Goal: Task Accomplishment & Management: Complete application form

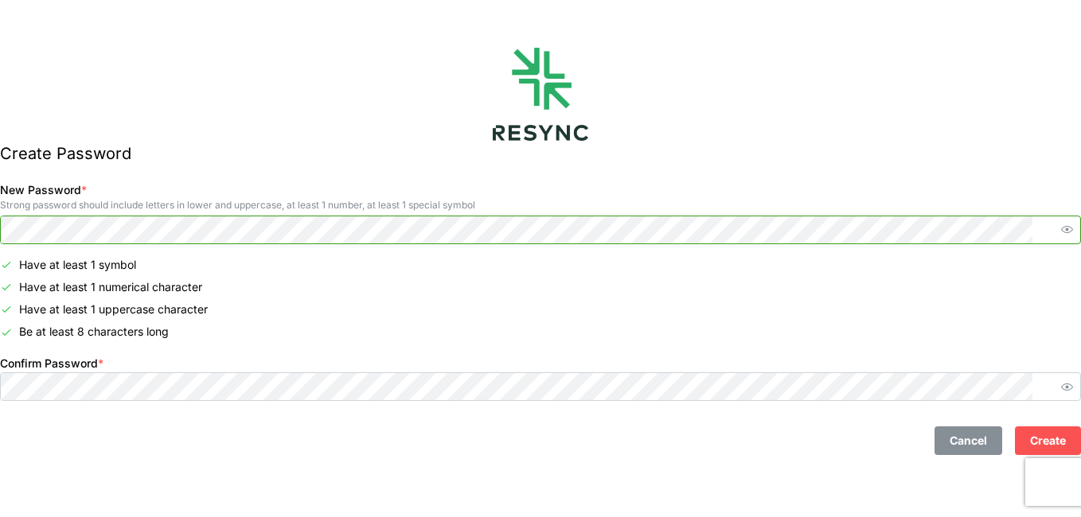
click at [1061, 228] on icon "button" at bounding box center [1067, 229] width 12 height 7
click at [1061, 228] on icon "button" at bounding box center [1067, 230] width 12 height 10
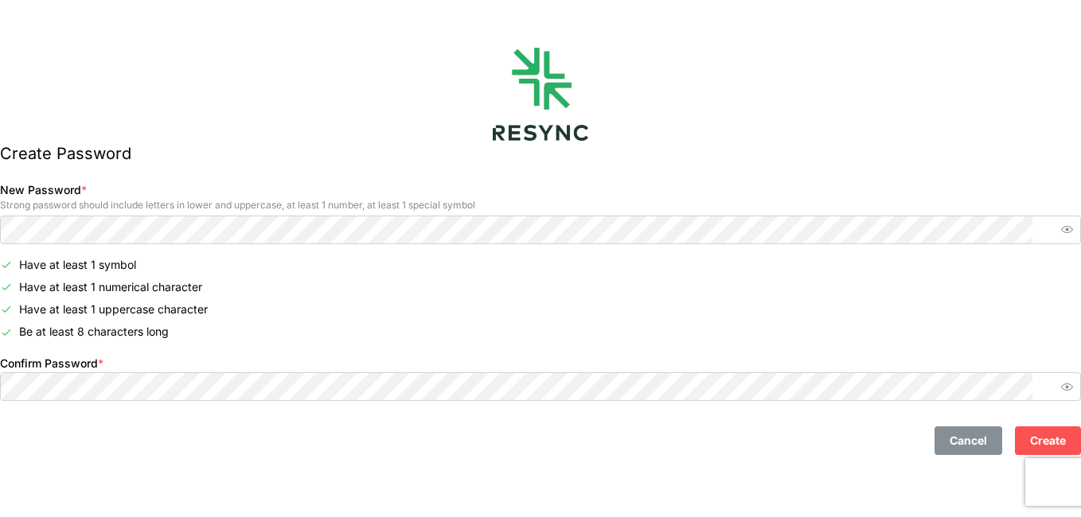
click at [1030, 440] on span "Create" at bounding box center [1048, 440] width 36 height 27
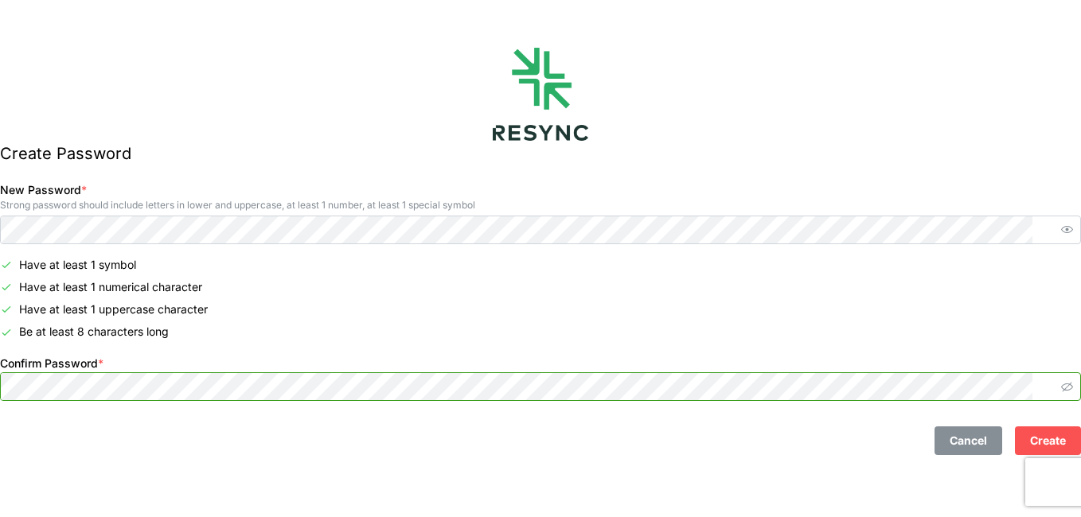
click at [1061, 391] on icon "button" at bounding box center [1067, 387] width 12 height 12
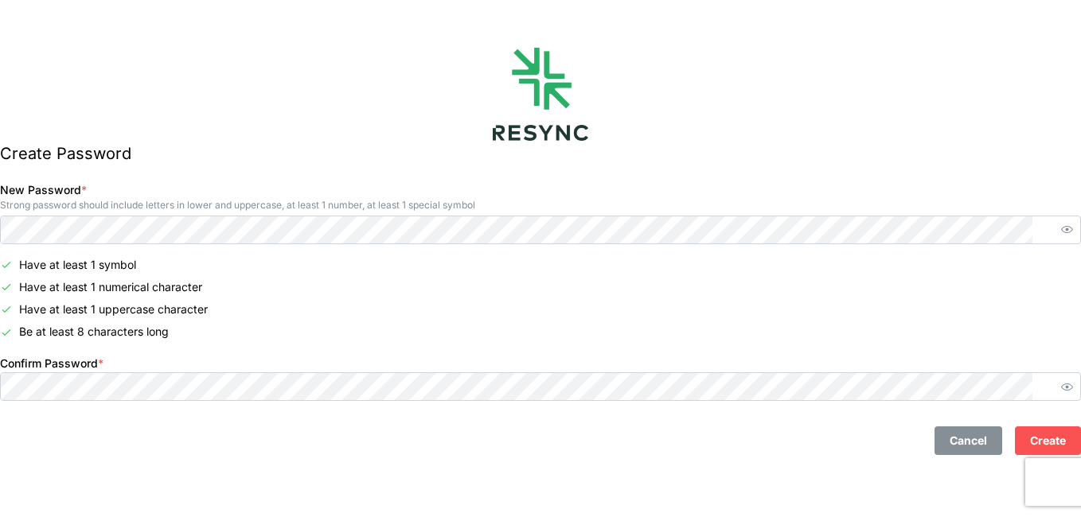
click at [1030, 442] on span "Create" at bounding box center [1048, 440] width 36 height 27
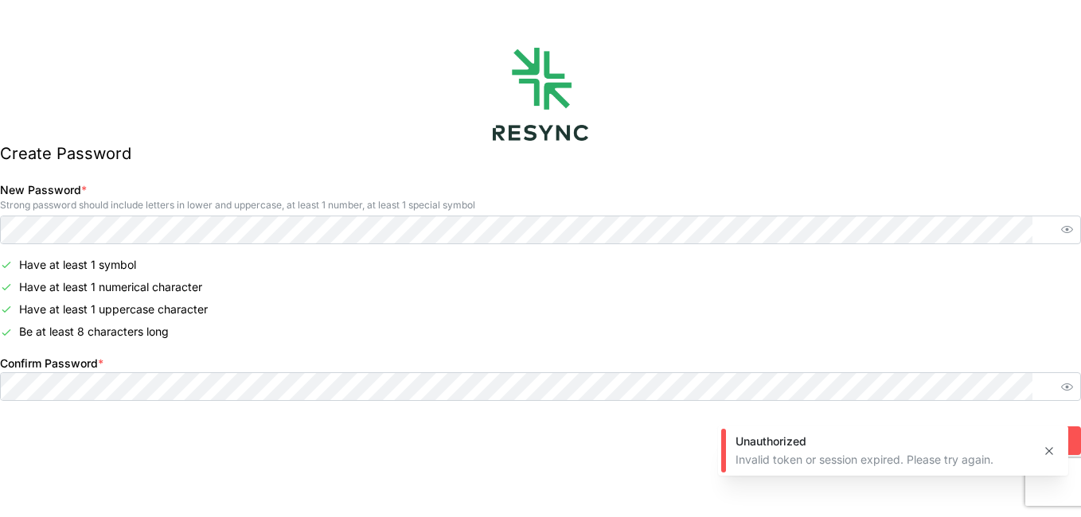
click at [1047, 419] on body "Create Password New Password * Strong password should include letters in lower …" at bounding box center [540, 258] width 1081 height 517
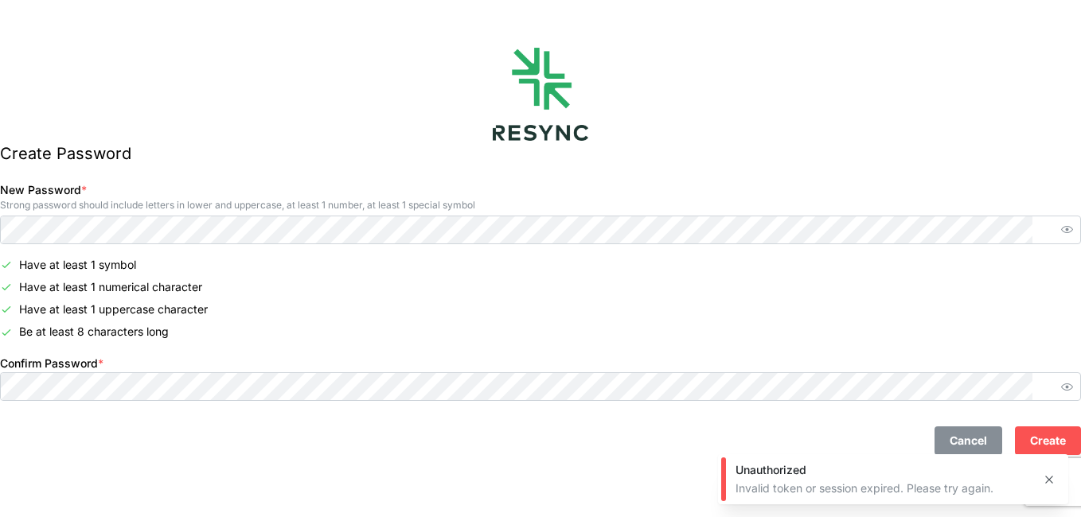
click at [1047, 478] on icon "button" at bounding box center [1048, 479] width 7 height 7
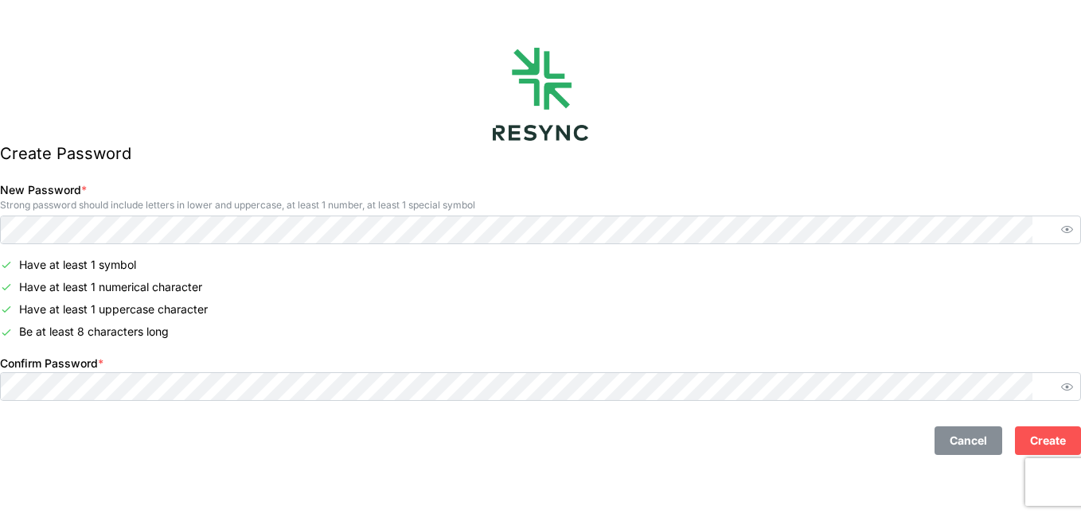
click at [1061, 230] on icon "button" at bounding box center [1067, 230] width 12 height 12
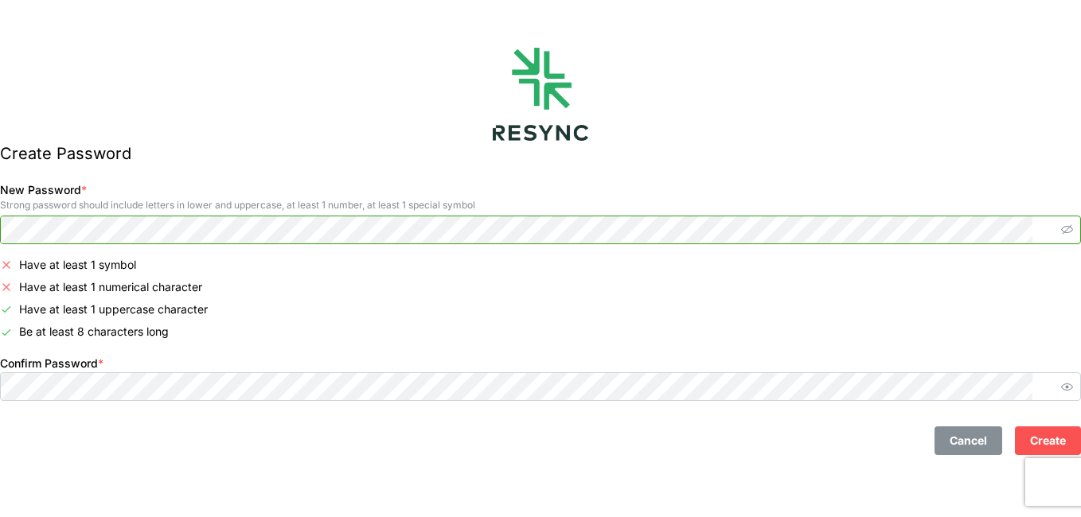
click at [1061, 229] on icon "button" at bounding box center [1067, 230] width 12 height 10
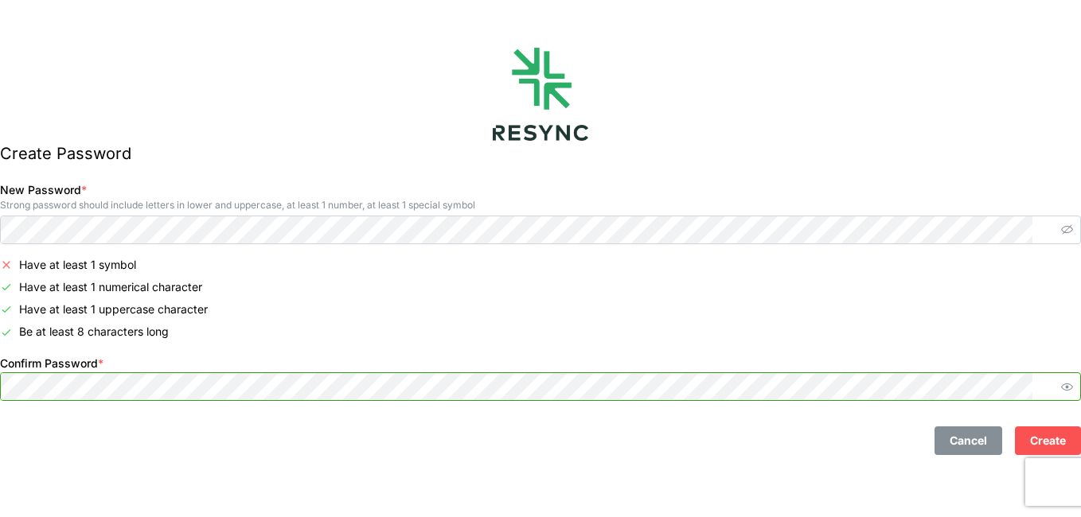
click at [23, 385] on div "Confirm Password *" at bounding box center [541, 377] width 1094 height 61
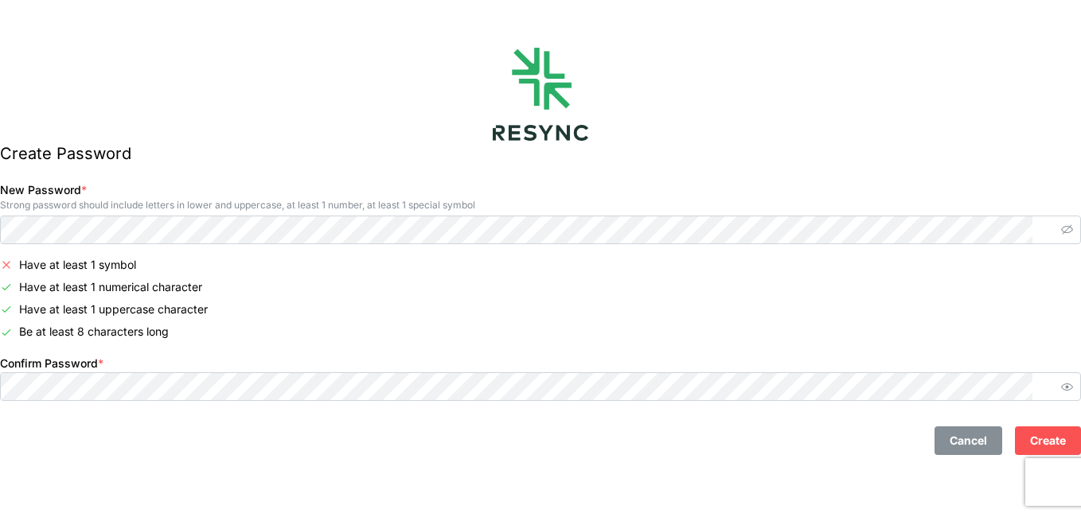
click at [1037, 441] on span "Create" at bounding box center [1048, 440] width 36 height 27
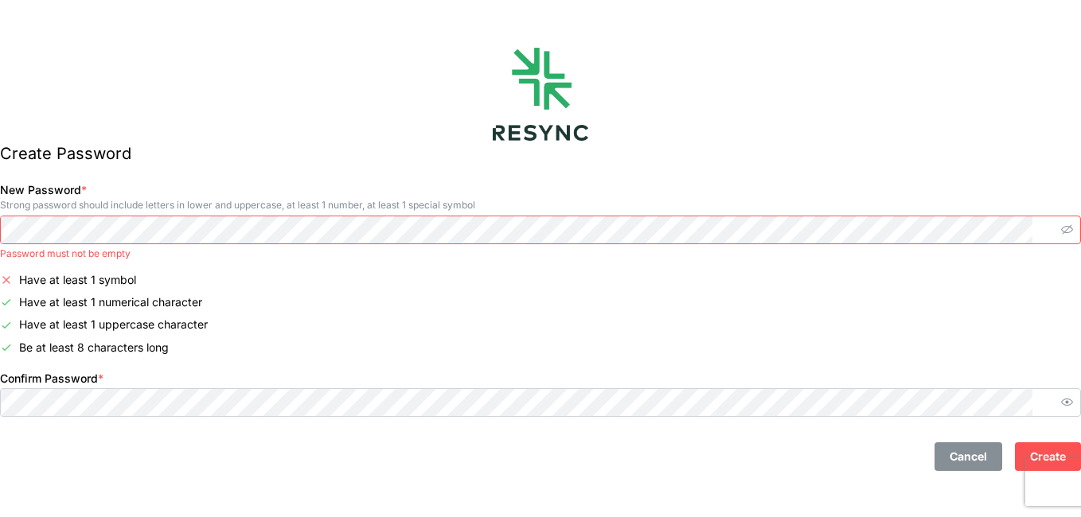
click at [18, 232] on div "New Password * Strong password should include letters in lower and uppercase, a…" at bounding box center [541, 219] width 1094 height 92
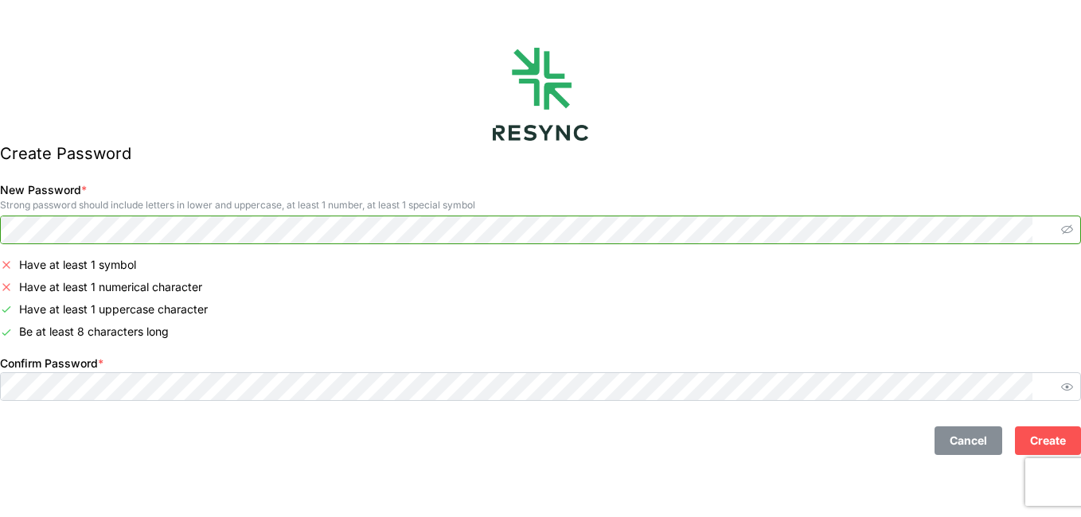
click at [24, 232] on div at bounding box center [540, 230] width 1081 height 29
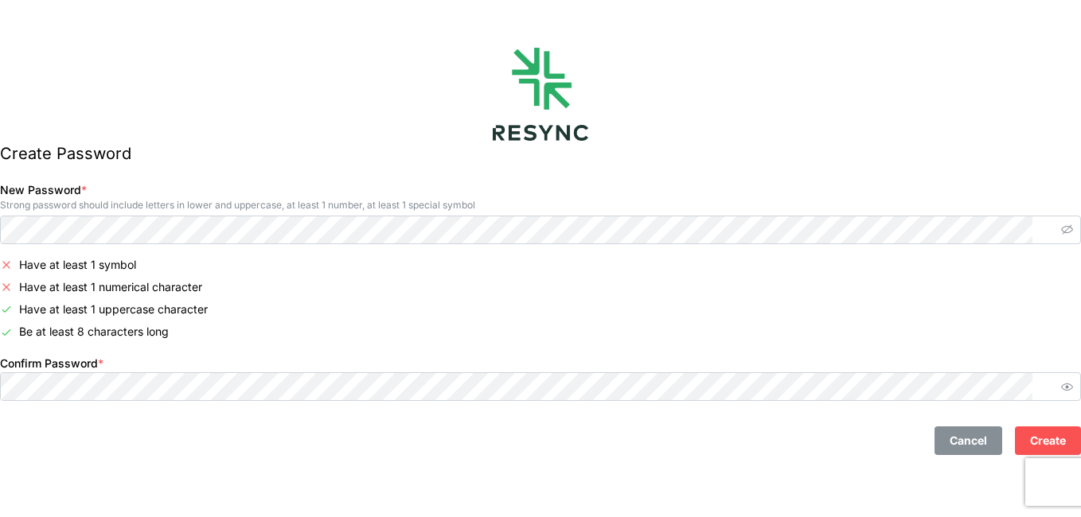
click at [1030, 436] on span "Create" at bounding box center [1048, 440] width 36 height 27
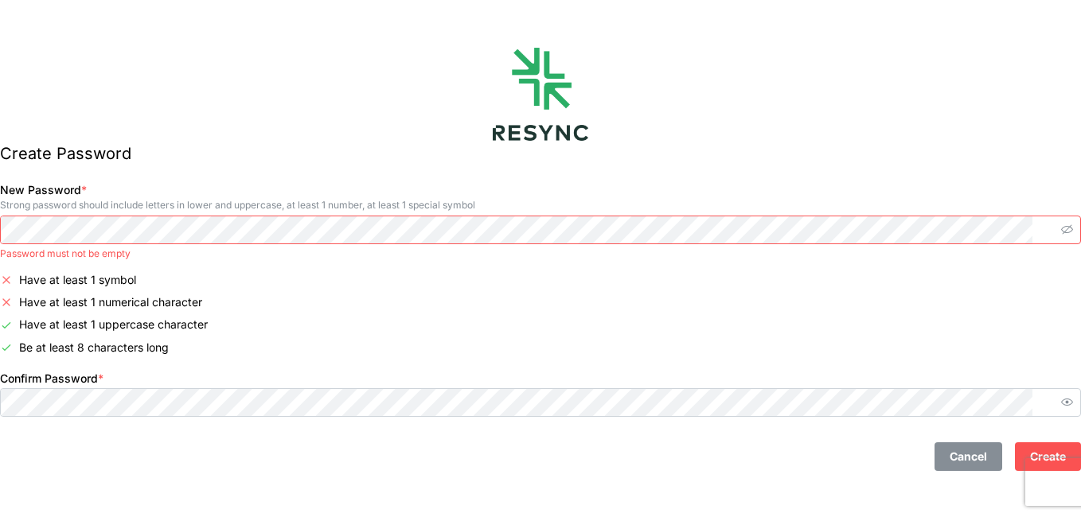
click at [949, 462] on span "Cancel" at bounding box center [967, 456] width 37 height 27
click at [949, 446] on span "Cancel" at bounding box center [967, 456] width 37 height 27
click at [949, 456] on span "Cancel" at bounding box center [967, 456] width 37 height 27
